Goal: Information Seeking & Learning: Learn about a topic

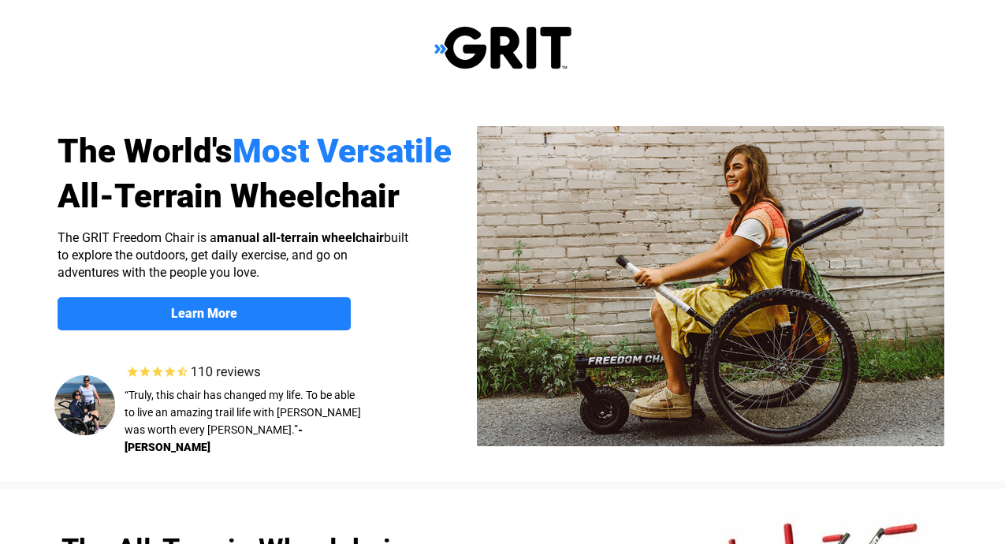
select select "US"
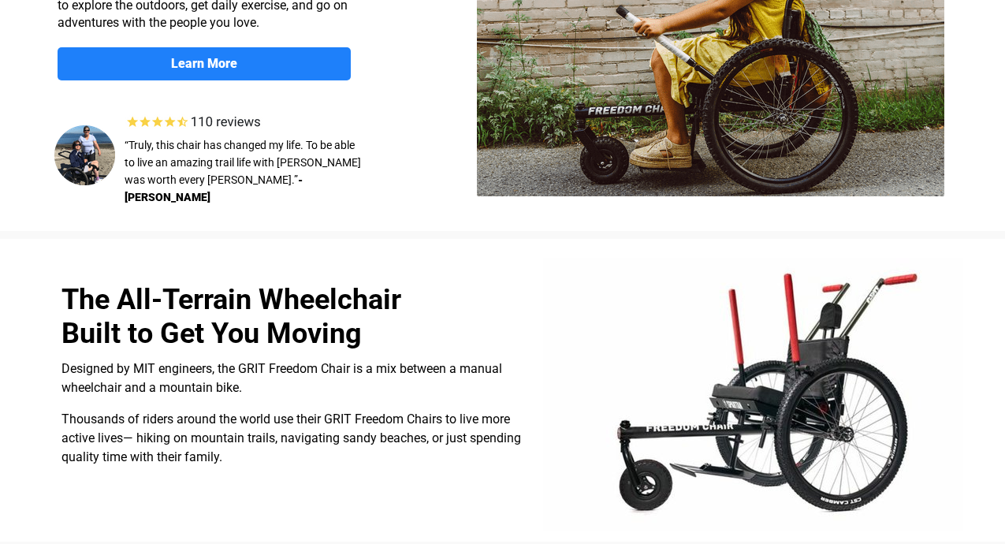
scroll to position [187, 0]
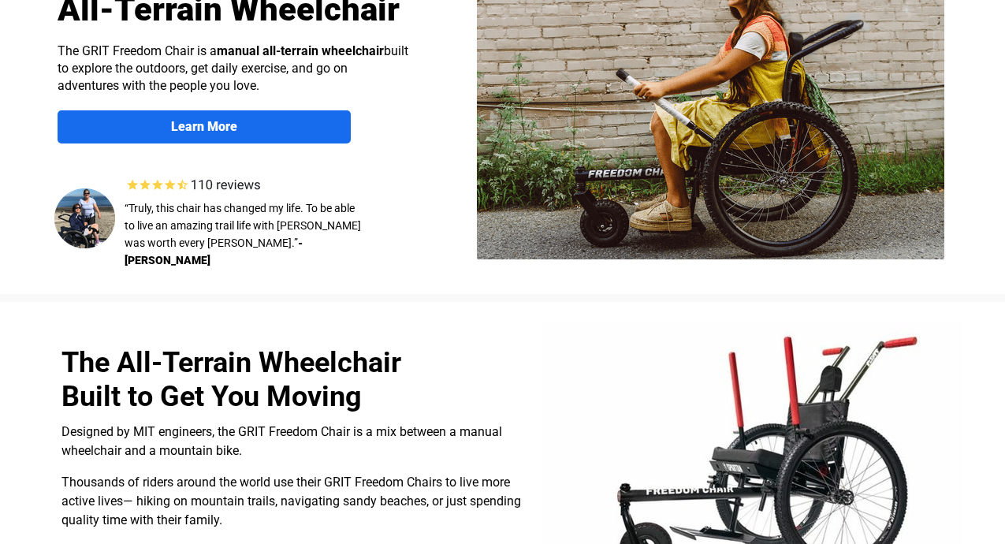
click at [225, 129] on strong "Learn More" at bounding box center [204, 126] width 66 height 15
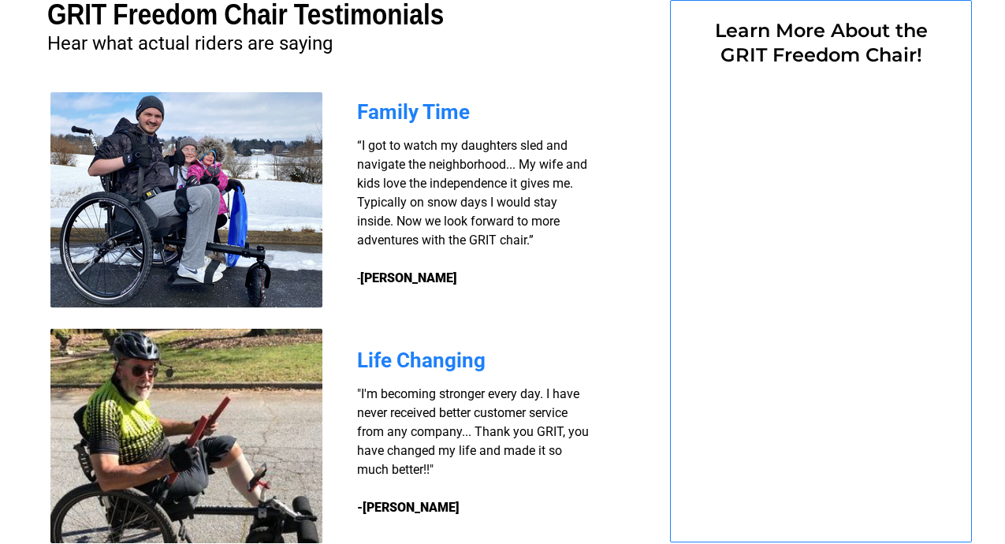
select select "US"
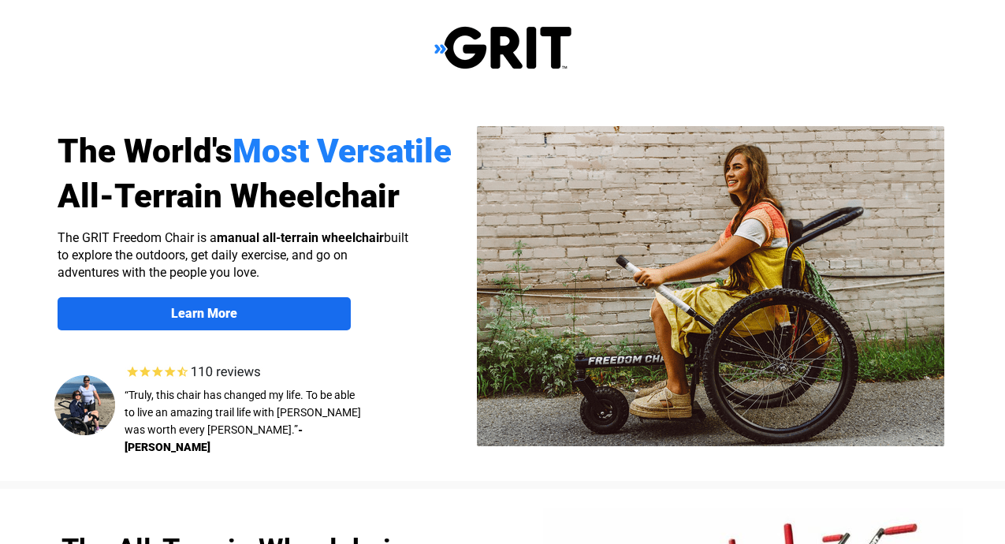
click at [274, 319] on span "Learn More" at bounding box center [204, 313] width 293 height 15
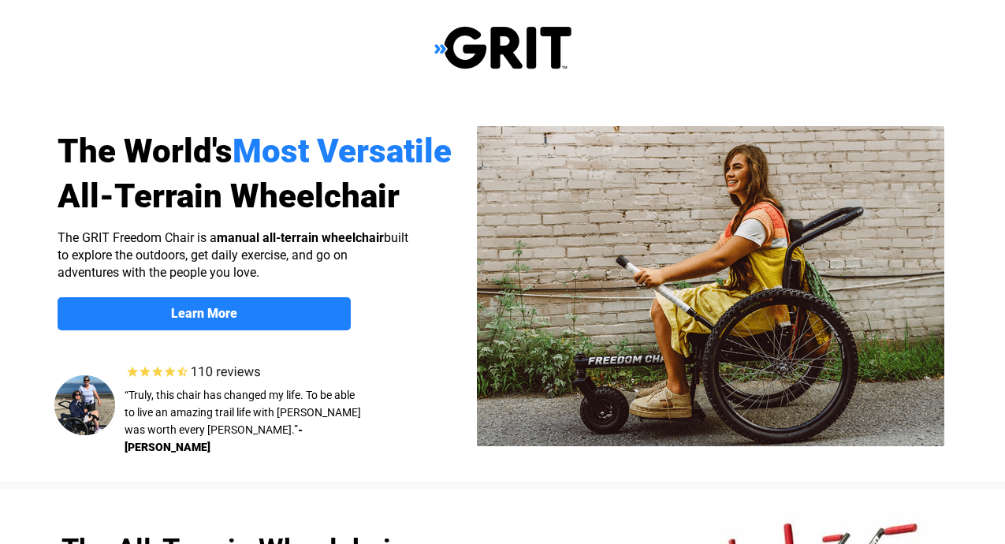
select select "US"
